Goal: Transaction & Acquisition: Purchase product/service

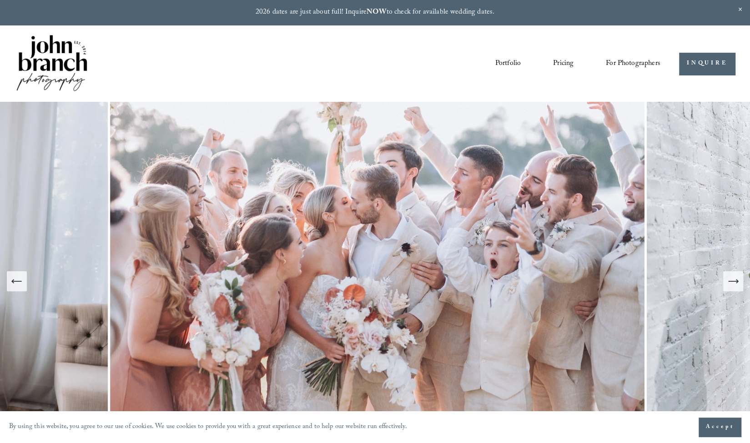
click at [0, 0] on span "Presets" at bounding box center [0, 0] width 0 height 0
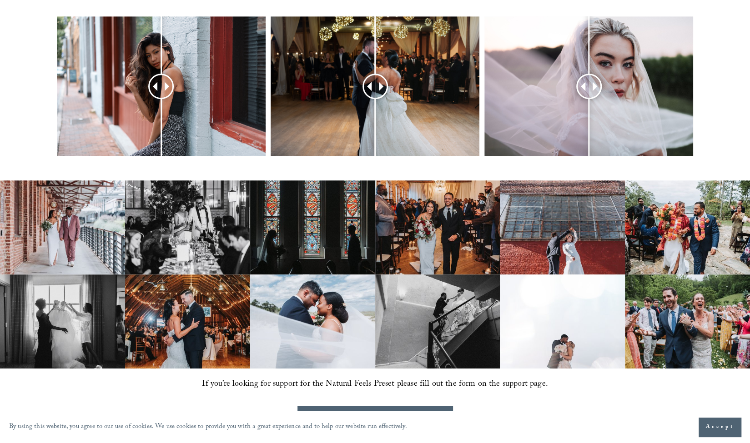
scroll to position [448, 0]
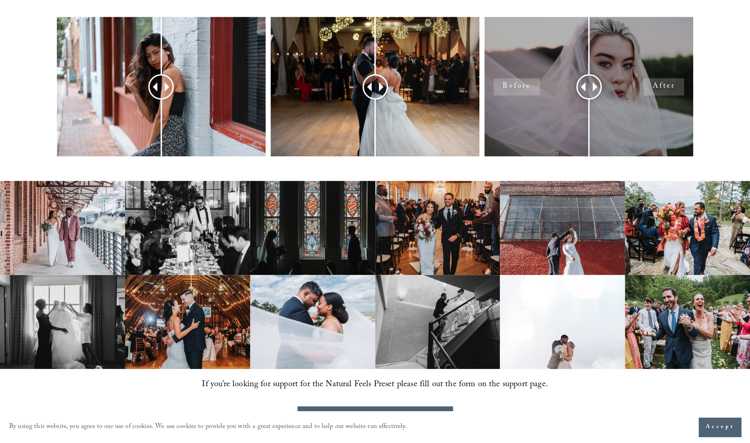
click at [512, 112] on div at bounding box center [588, 86] width 209 height 139
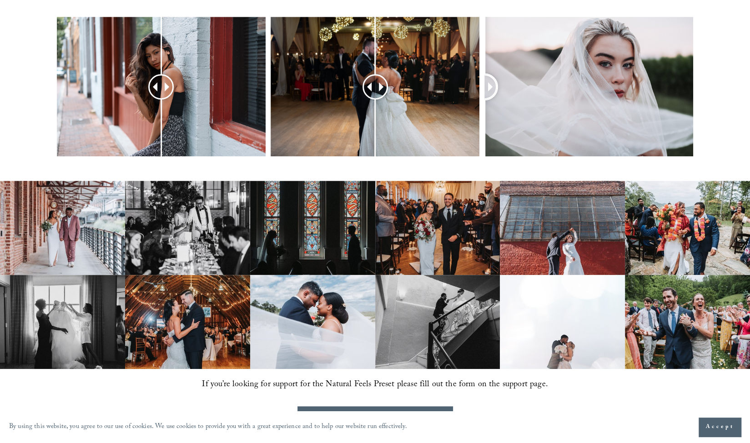
drag, startPoint x: 584, startPoint y: 89, endPoint x: 480, endPoint y: 129, distance: 111.0
click at [480, 129] on div at bounding box center [375, 98] width 750 height 163
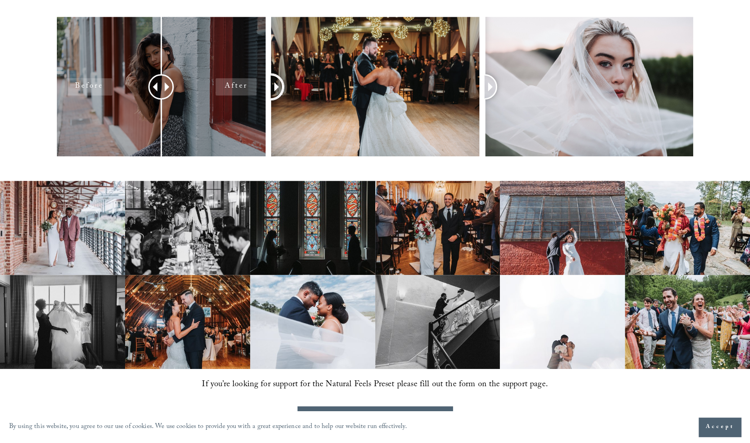
drag, startPoint x: 373, startPoint y: 92, endPoint x: 261, endPoint y: 123, distance: 116.2
click at [261, 123] on div at bounding box center [375, 98] width 750 height 163
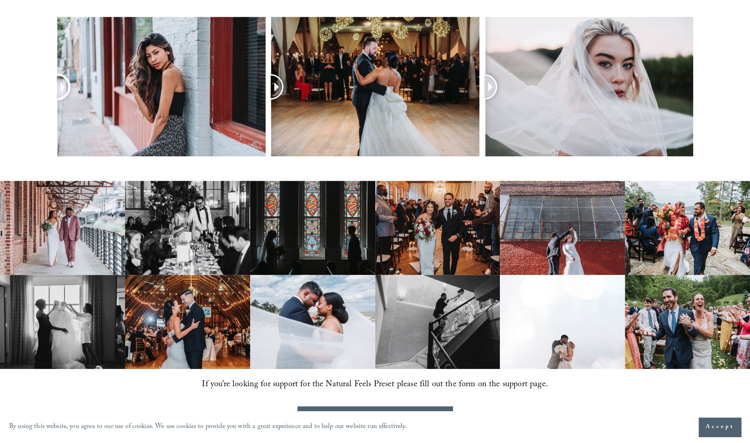
drag, startPoint x: 167, startPoint y: 92, endPoint x: 25, endPoint y: 128, distance: 147.1
click at [25, 128] on div at bounding box center [375, 98] width 750 height 163
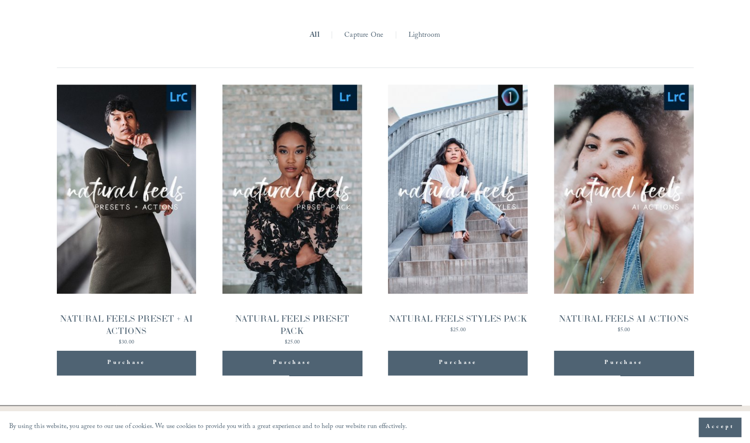
scroll to position [899, 0]
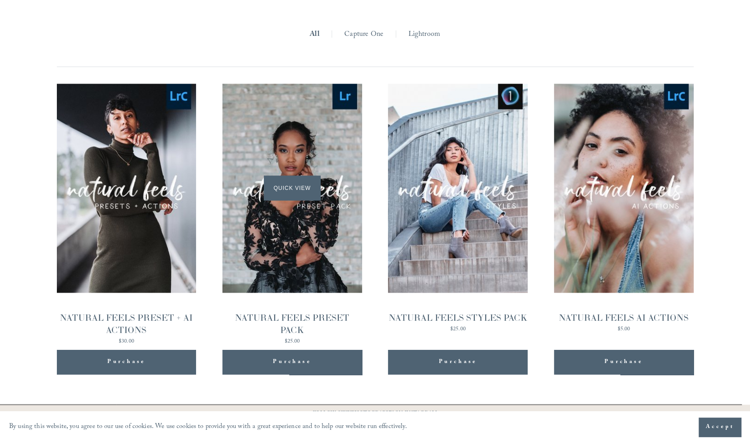
click at [296, 189] on span "Quick View" at bounding box center [292, 188] width 57 height 25
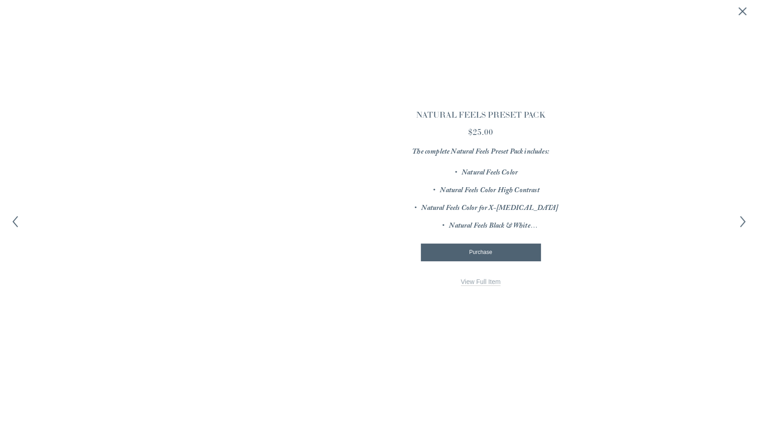
scroll to position [901, 0]
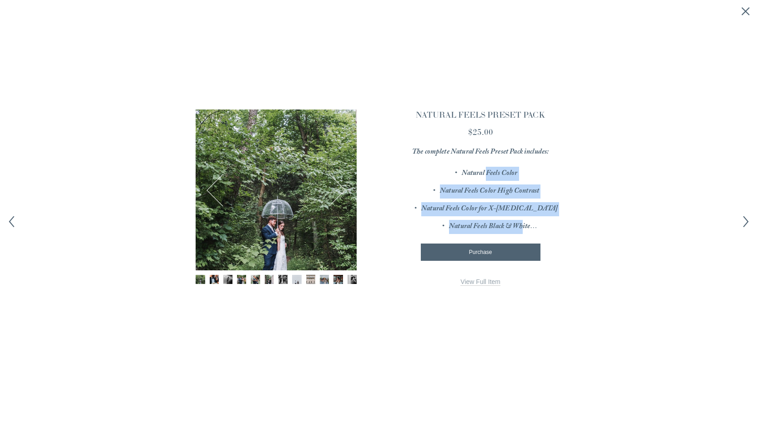
drag, startPoint x: 487, startPoint y: 179, endPoint x: 523, endPoint y: 221, distance: 56.4
click at [523, 221] on ul "Natural Feels Color Natural Feels Color High Contrast Natural Feels Color for X…" at bounding box center [480, 200] width 161 height 67
click at [523, 221] on em "Natural Feels Black & White" at bounding box center [493, 227] width 88 height 12
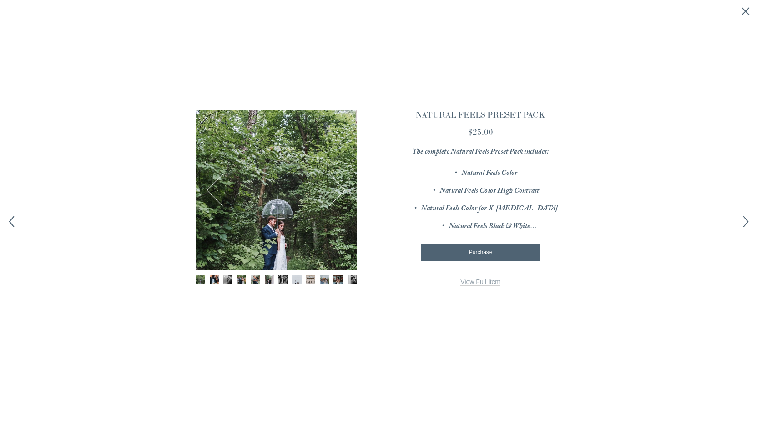
drag, startPoint x: 548, startPoint y: 228, endPoint x: 538, endPoint y: 213, distance: 17.5
click at [538, 213] on ul "Natural Feels Color Natural Feels Color High Contrast Natural Feels Color for X…" at bounding box center [480, 200] width 161 height 67
click at [252, 233] on div "Image 1 of 12" at bounding box center [276, 190] width 161 height 161
click at [334, 191] on button "Next" at bounding box center [329, 190] width 32 height 32
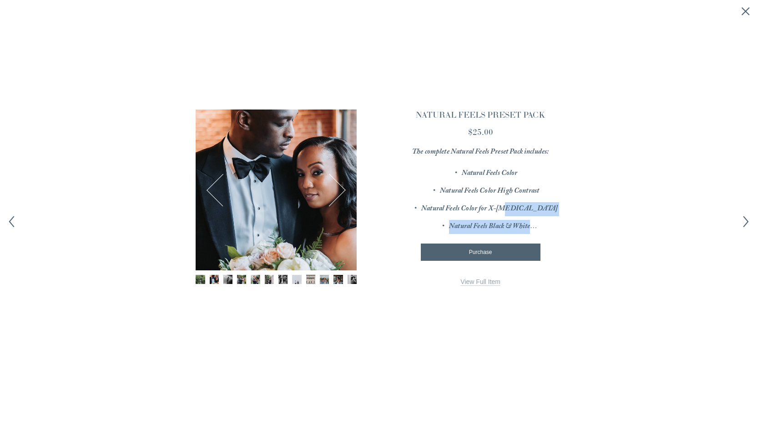
click at [334, 191] on button "Next" at bounding box center [329, 190] width 32 height 32
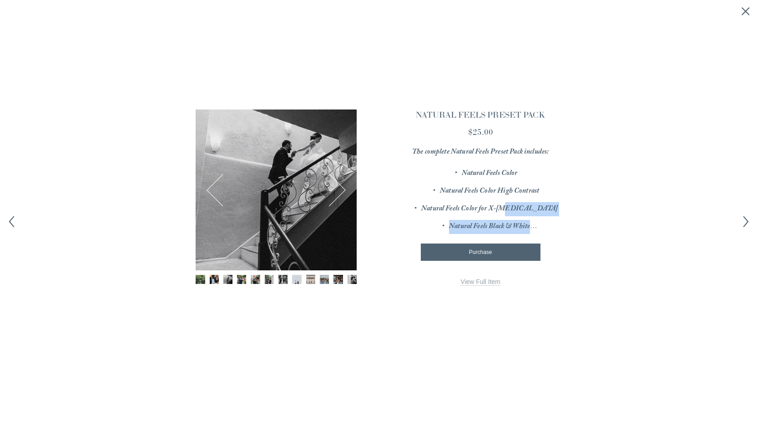
click at [334, 191] on button "Next" at bounding box center [329, 190] width 32 height 32
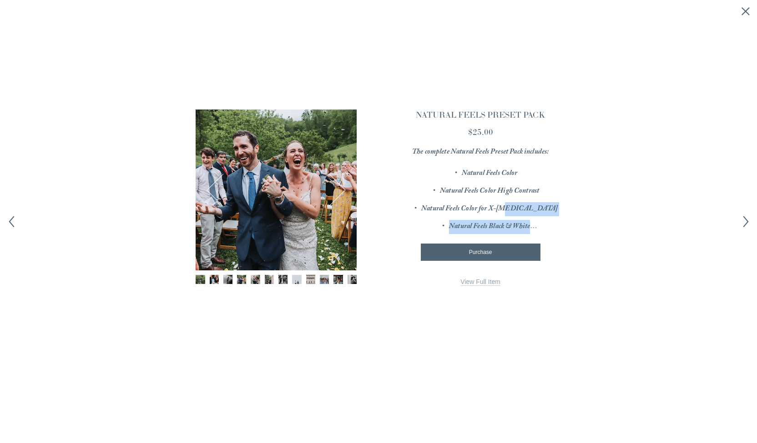
click at [334, 191] on button "Next" at bounding box center [329, 190] width 32 height 32
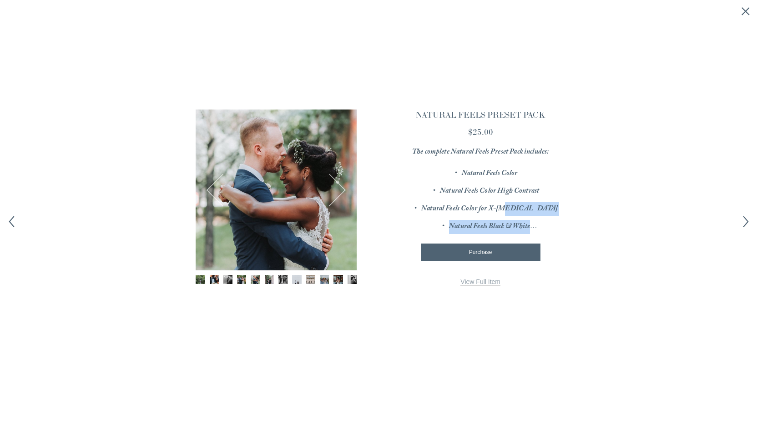
click at [334, 191] on button "Next" at bounding box center [329, 190] width 32 height 32
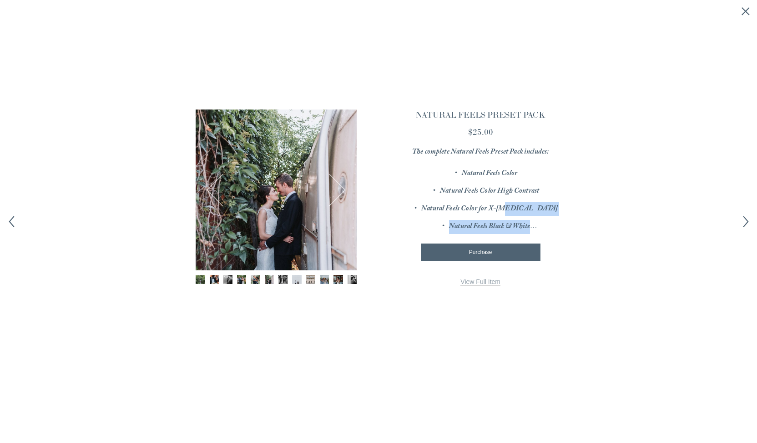
click at [334, 191] on button "Next" at bounding box center [329, 190] width 32 height 32
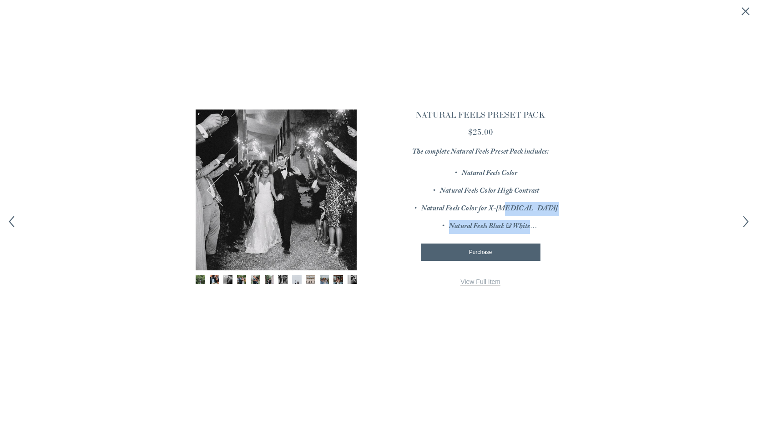
click at [334, 191] on button "Next" at bounding box center [329, 190] width 32 height 32
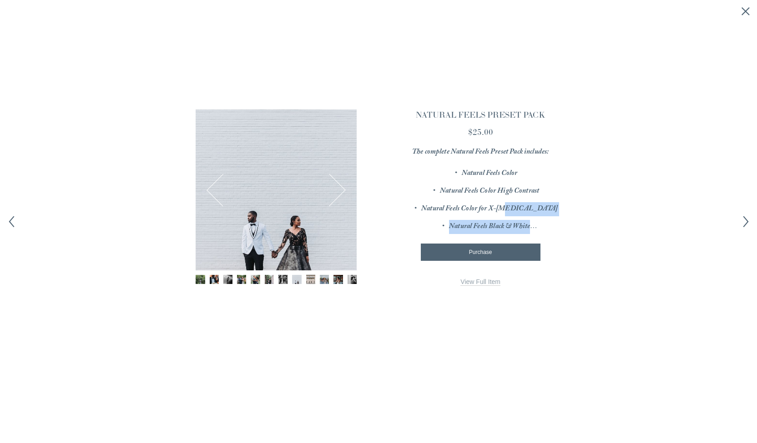
click at [334, 191] on button "Next" at bounding box center [329, 190] width 32 height 32
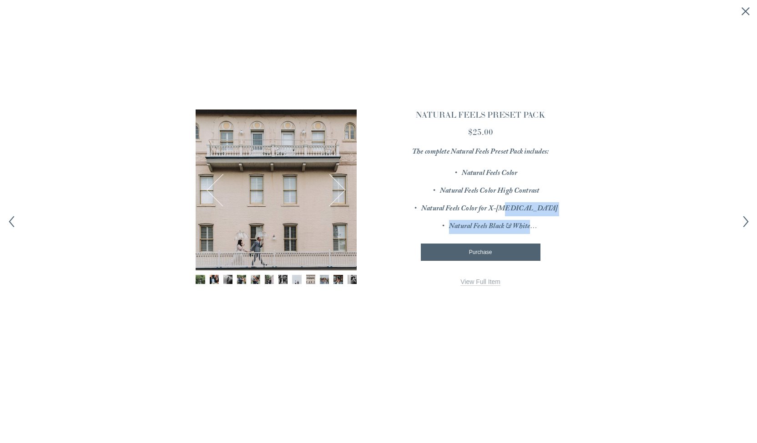
click at [334, 191] on button "Next" at bounding box center [329, 190] width 32 height 32
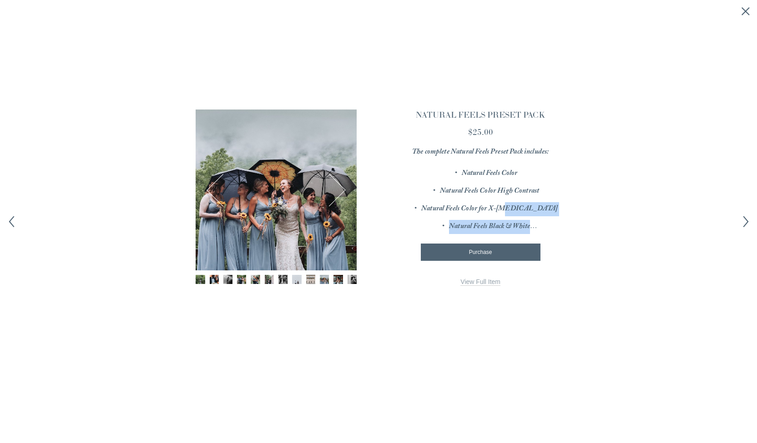
click at [334, 191] on button "Next" at bounding box center [329, 190] width 32 height 32
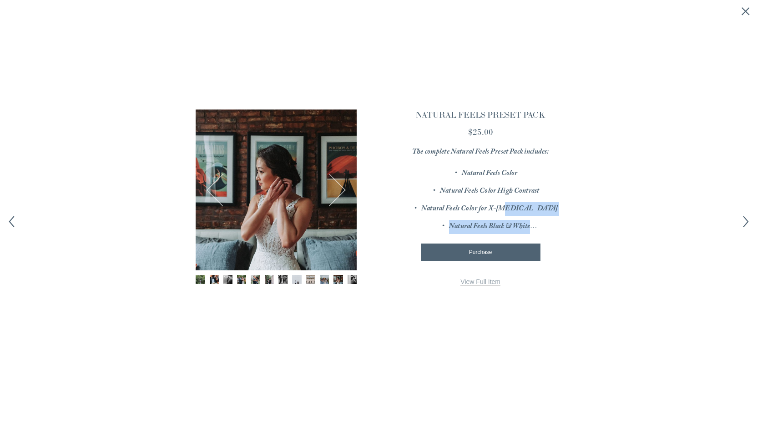
click at [334, 191] on button "Next" at bounding box center [329, 190] width 32 height 32
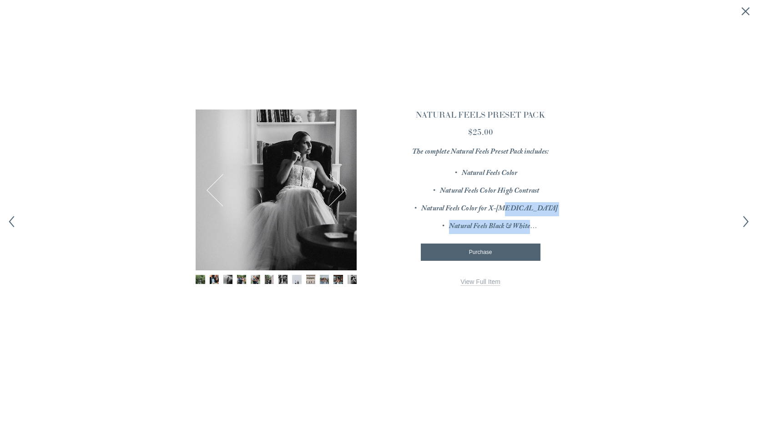
click at [334, 191] on button "Next" at bounding box center [329, 190] width 32 height 32
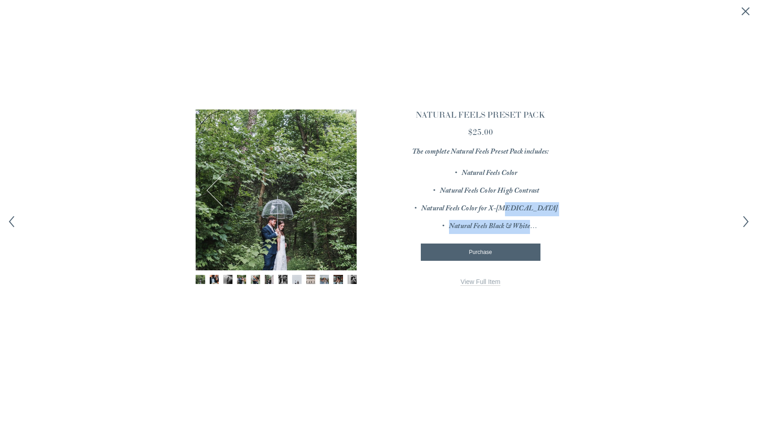
click at [334, 191] on button "Next" at bounding box center [329, 190] width 32 height 32
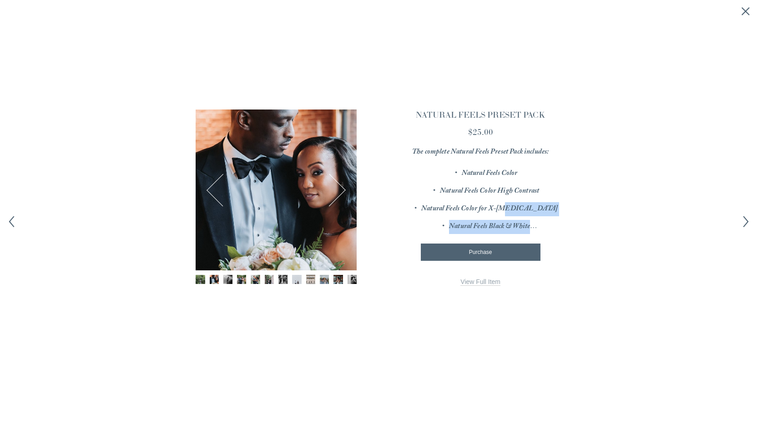
click at [334, 191] on button "Next" at bounding box center [329, 190] width 32 height 32
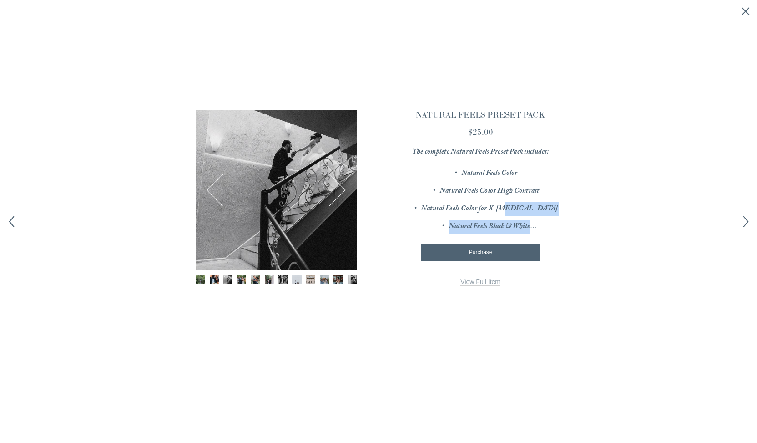
click at [334, 191] on button "Next" at bounding box center [329, 190] width 32 height 32
